Goal: Answer question/provide support

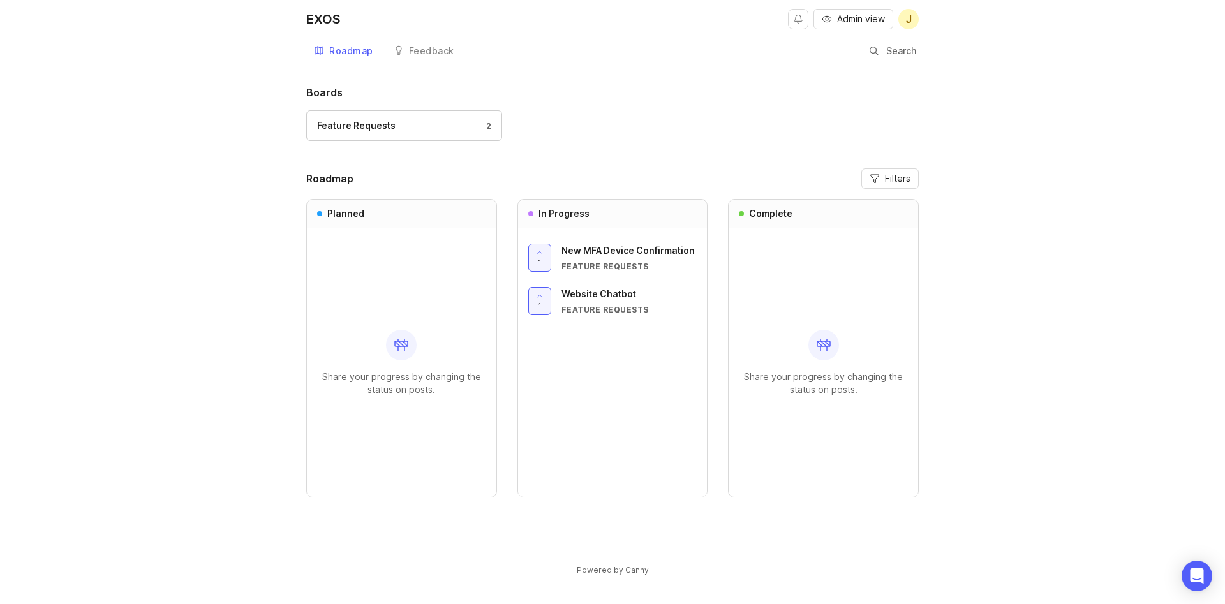
click at [873, 14] on span "Admin view" at bounding box center [861, 19] width 48 height 13
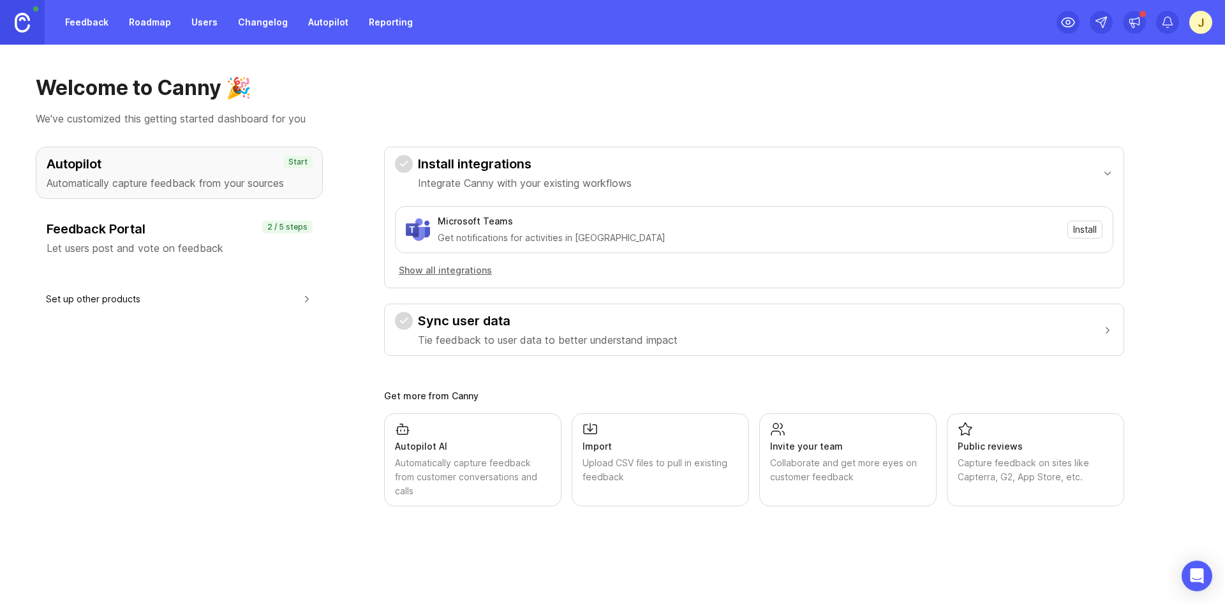
click at [147, 23] on link "Roadmap" at bounding box center [149, 22] width 57 height 23
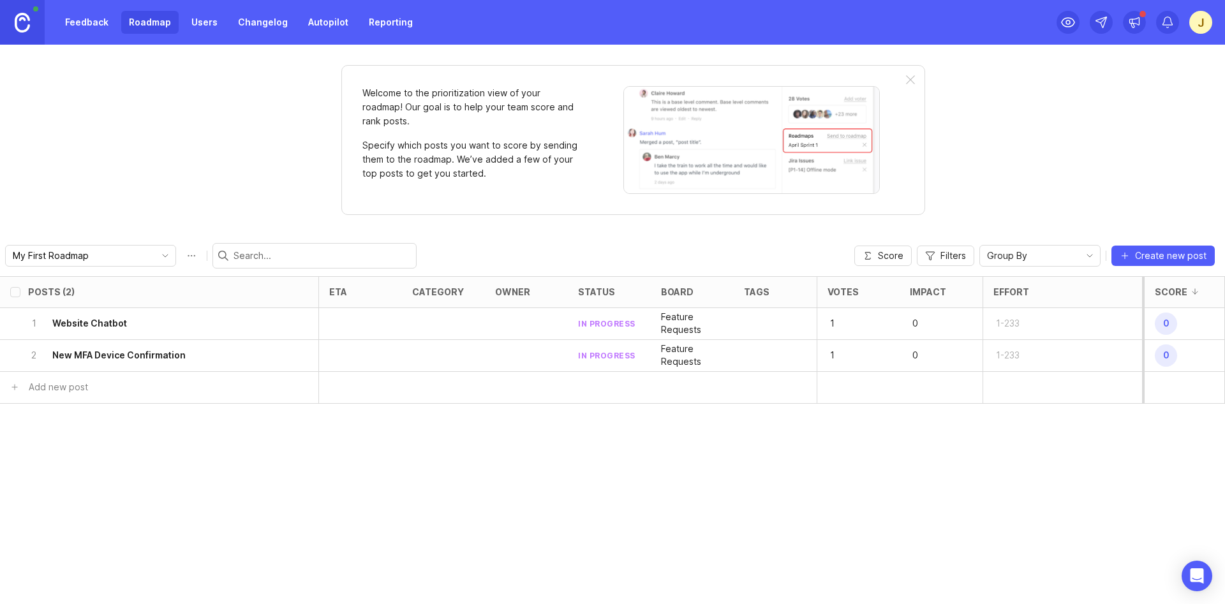
click at [89, 352] on h6 "New MFA Device Confirmation" at bounding box center [118, 355] width 133 height 13
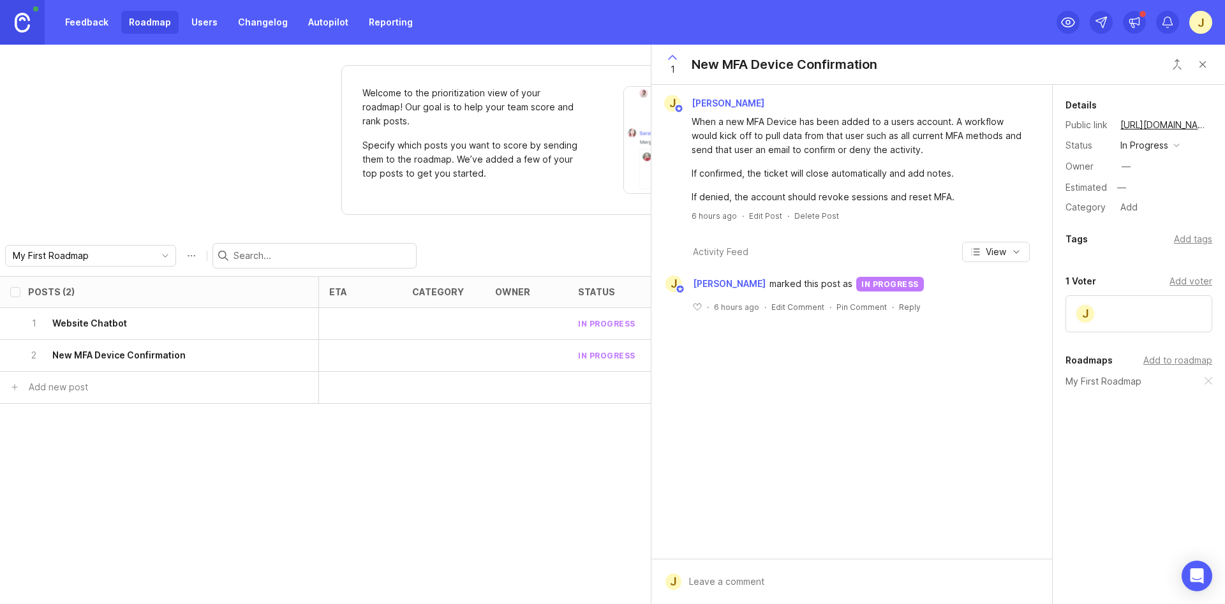
click at [1130, 165] on div "—" at bounding box center [1126, 166] width 9 height 14
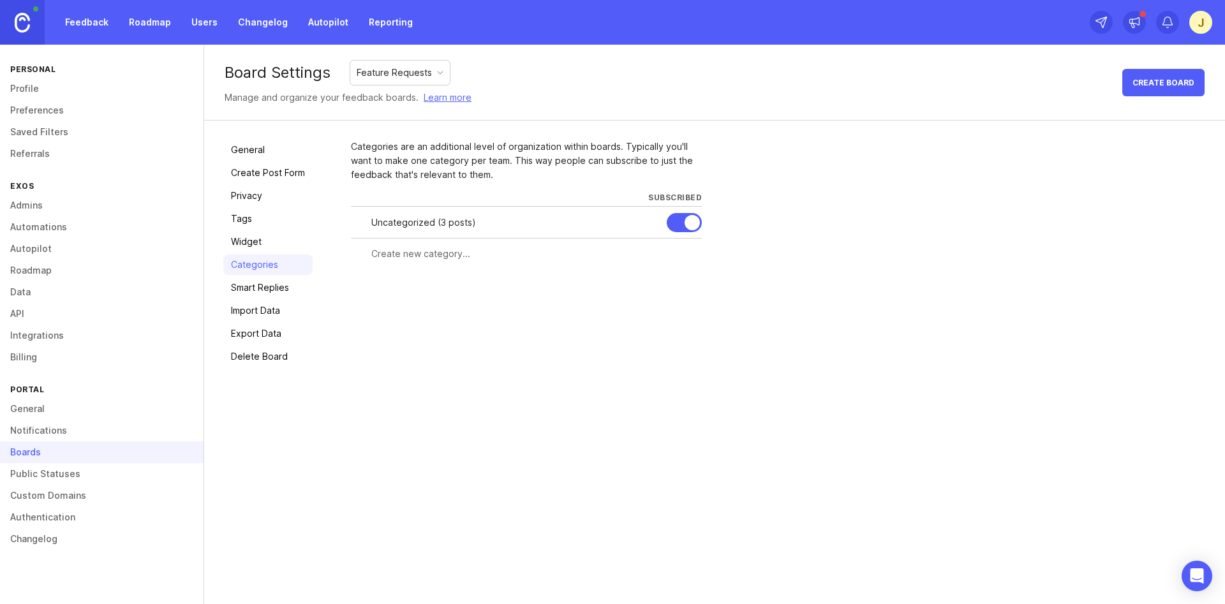
click at [136, 28] on link "Roadmap" at bounding box center [149, 22] width 57 height 23
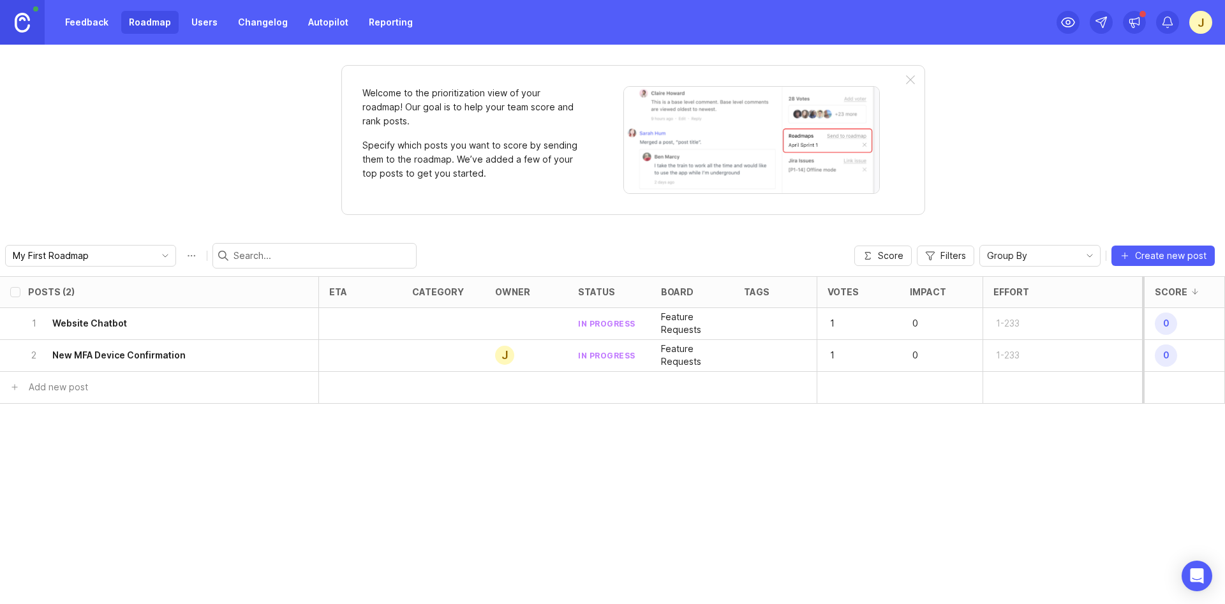
click at [103, 357] on h6 "New MFA Device Confirmation" at bounding box center [118, 355] width 133 height 13
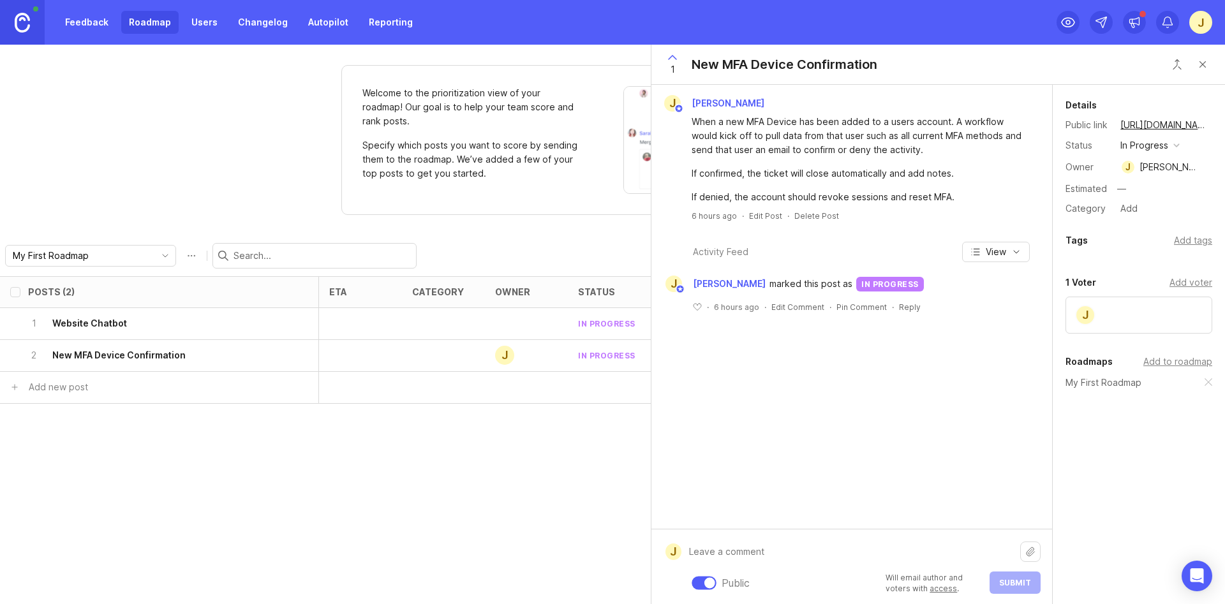
click at [732, 564] on textarea at bounding box center [850, 552] width 339 height 24
type textarea "W"
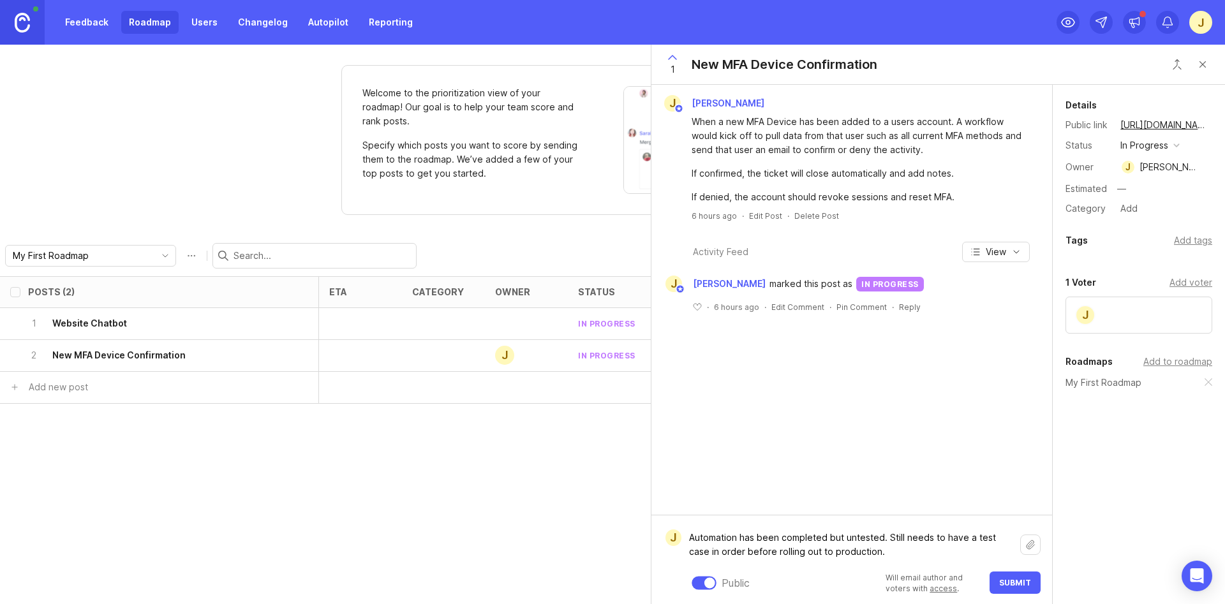
type textarea "Automation has been completed but untested. Still needs to have a test case in …"
click at [1014, 582] on span "Submit" at bounding box center [1015, 583] width 32 height 10
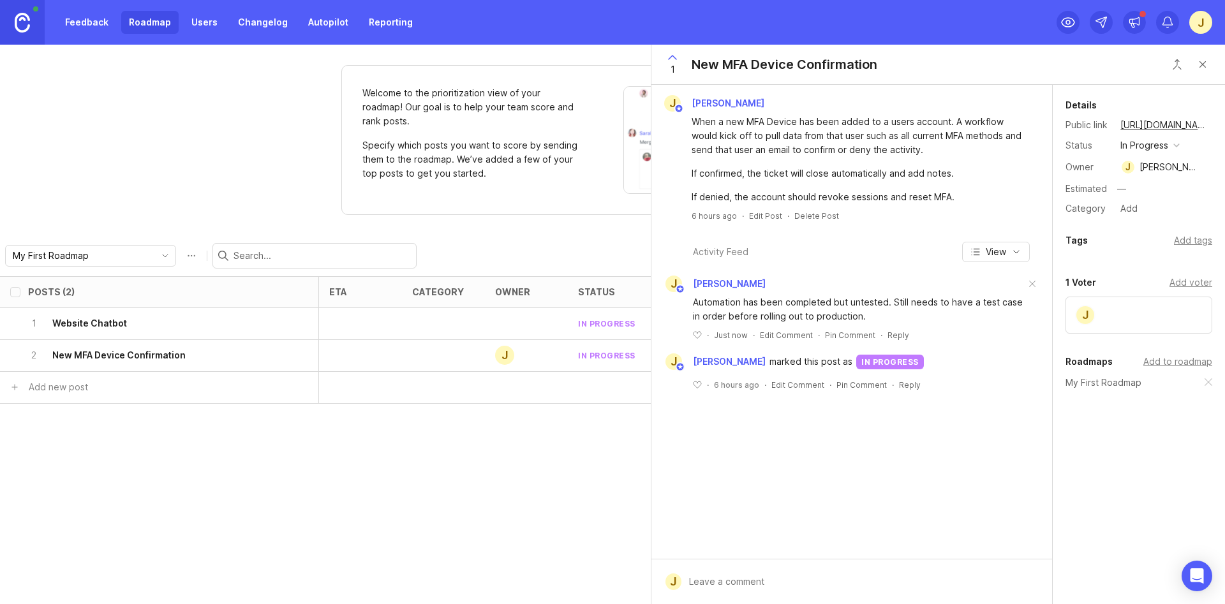
click at [1179, 145] on div "button" at bounding box center [1176, 145] width 6 height 6
click at [1092, 511] on div "Details Public link [URL][DOMAIN_NAME] Status in progress Owner J [PERSON_NAME]…" at bounding box center [1139, 344] width 172 height 519
click at [1174, 147] on div "button" at bounding box center [1176, 145] width 6 height 6
click at [1152, 189] on div "under review" at bounding box center [1155, 191] width 64 height 11
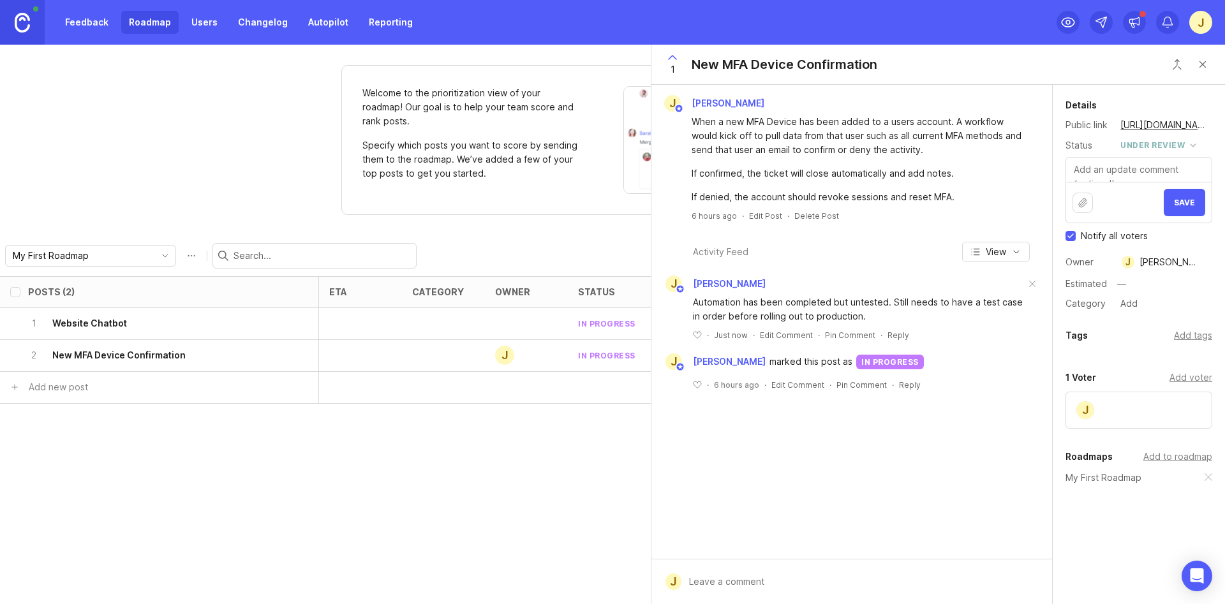
click at [1168, 144] on div "under review" at bounding box center [1152, 145] width 64 height 14
click at [1141, 243] on div "in progress" at bounding box center [1151, 238] width 57 height 11
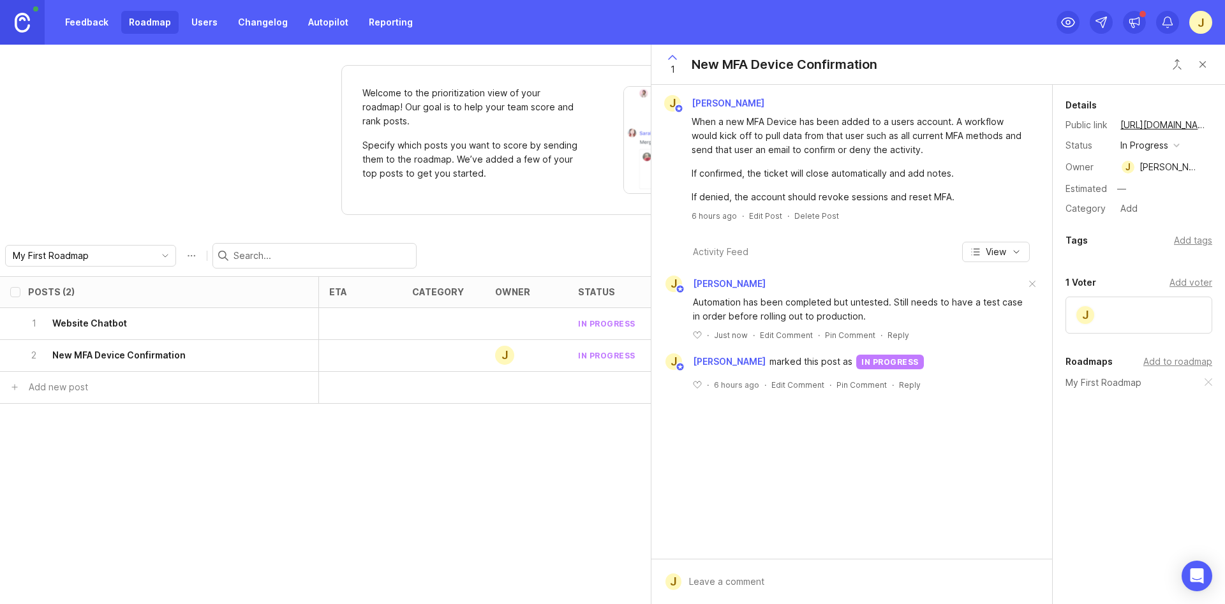
click at [424, 474] on div "Posts (2) eta category owner status board tags Votes Impact Effort Score 1 Webs…" at bounding box center [612, 440] width 1225 height 328
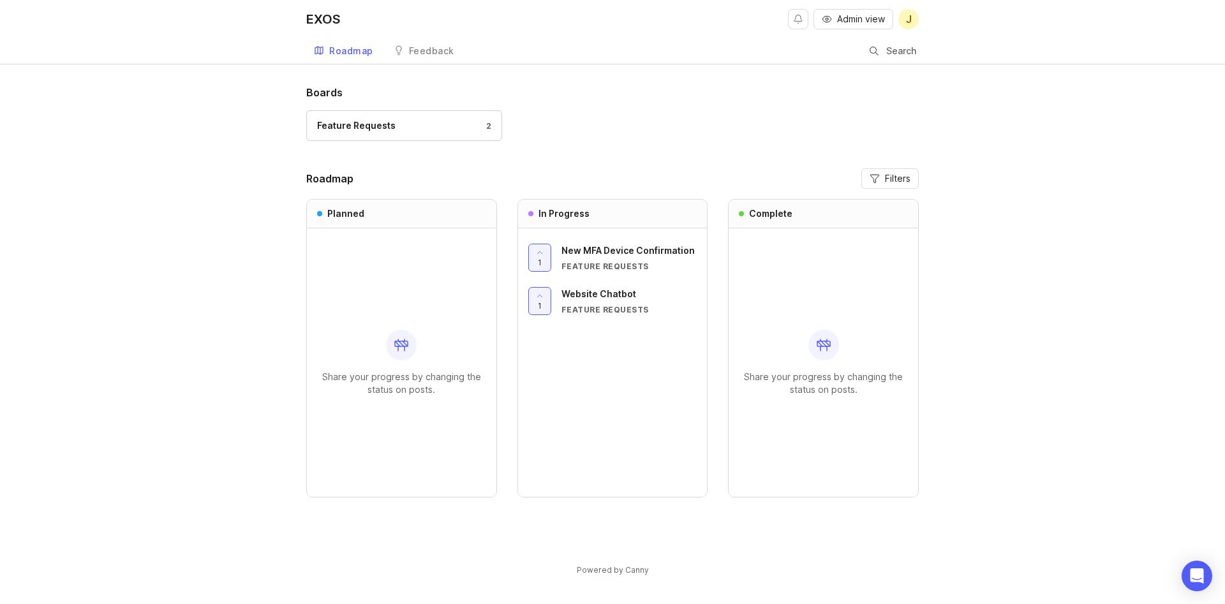
click at [176, 314] on div "Boards Feature Requests 2 Roadmap Filters Planned Share your progress by changi…" at bounding box center [612, 341] width 1225 height 513
click at [220, 241] on div "Boards Feature Requests 2 Roadmap Filters Planned Share your progress by changi…" at bounding box center [612, 341] width 1225 height 513
